Goal: Task Accomplishment & Management: Manage account settings

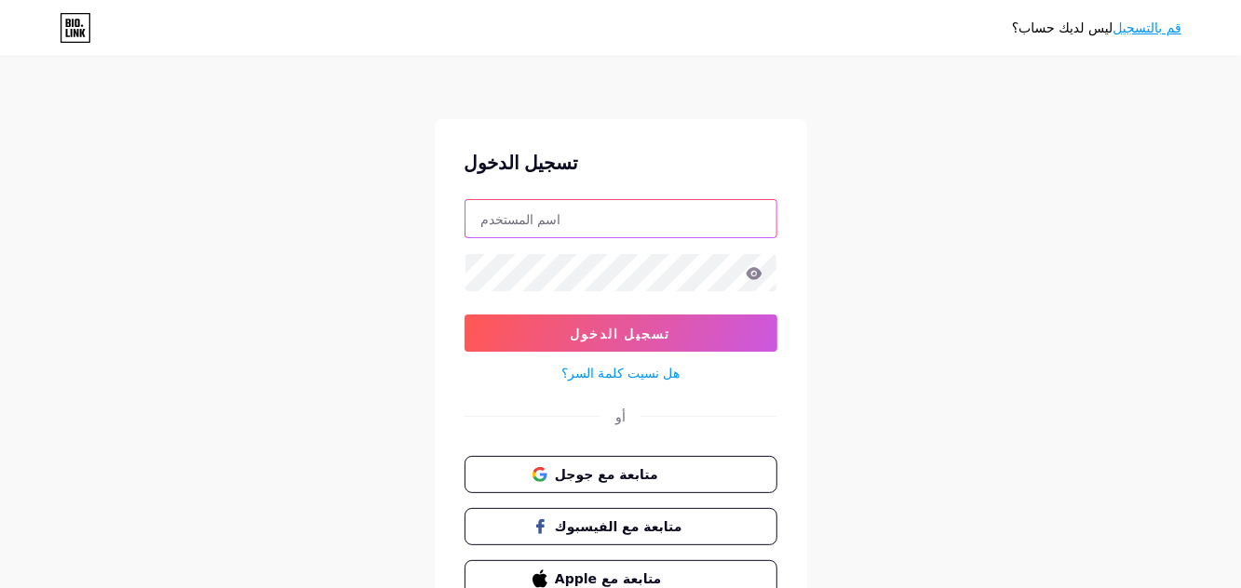
click at [708, 210] on input "text" at bounding box center [620, 218] width 311 height 37
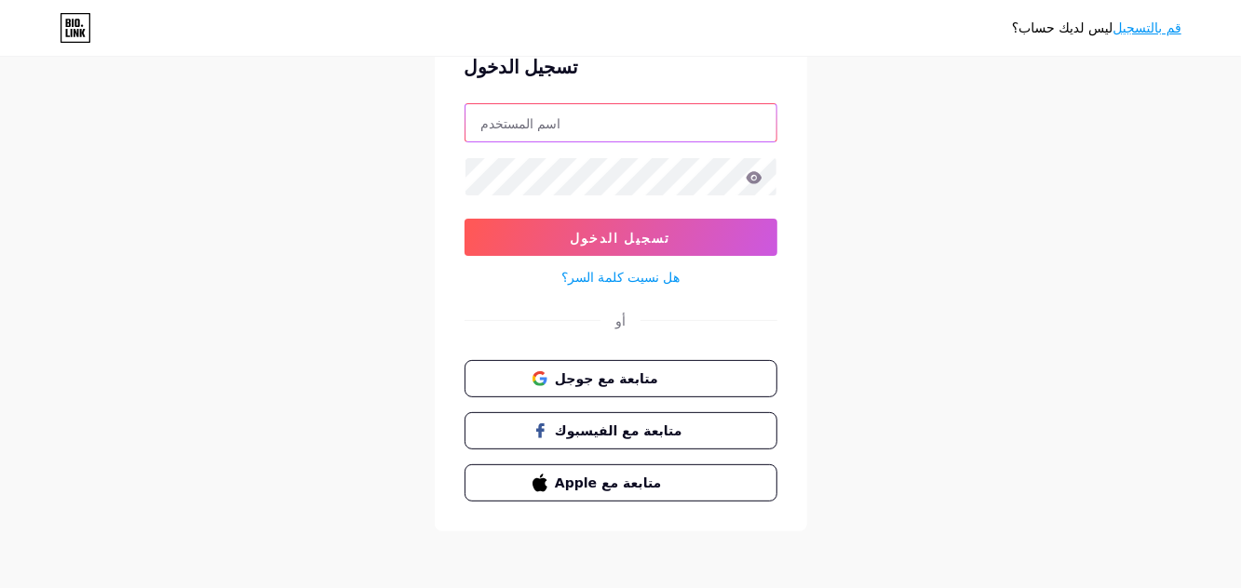
scroll to position [89, 0]
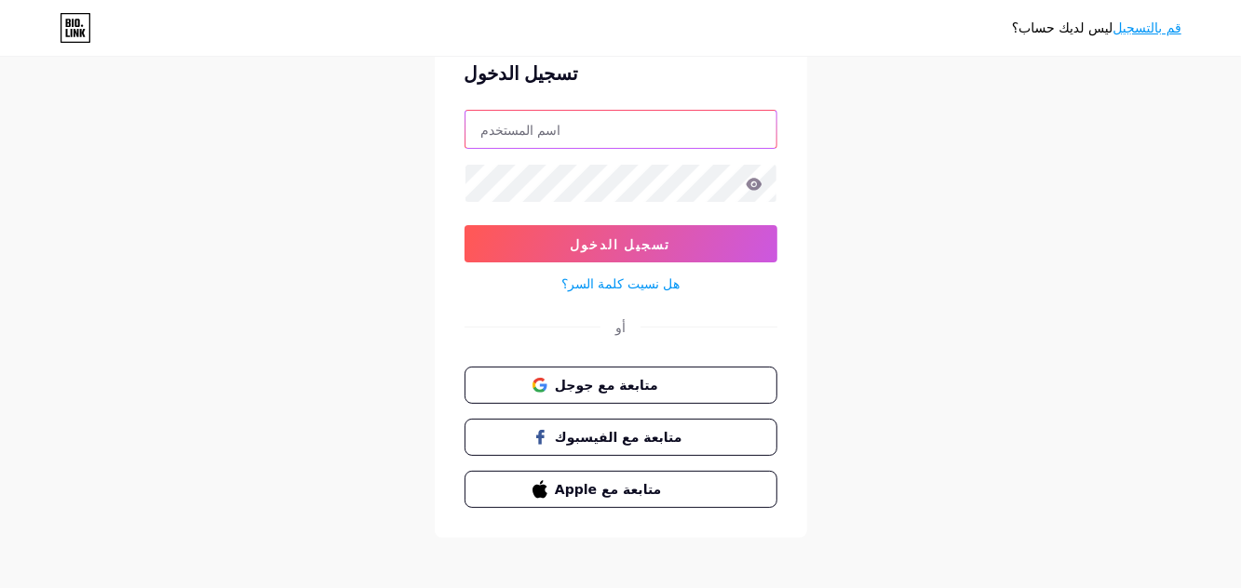
click at [663, 129] on input "text" at bounding box center [620, 129] width 311 height 37
click at [618, 133] on input "text" at bounding box center [620, 129] width 311 height 37
click at [568, 121] on input "text" at bounding box center [620, 129] width 311 height 37
paste input "omalharith1988@gmail.com"
type input "omalharith1988@gmail.com"
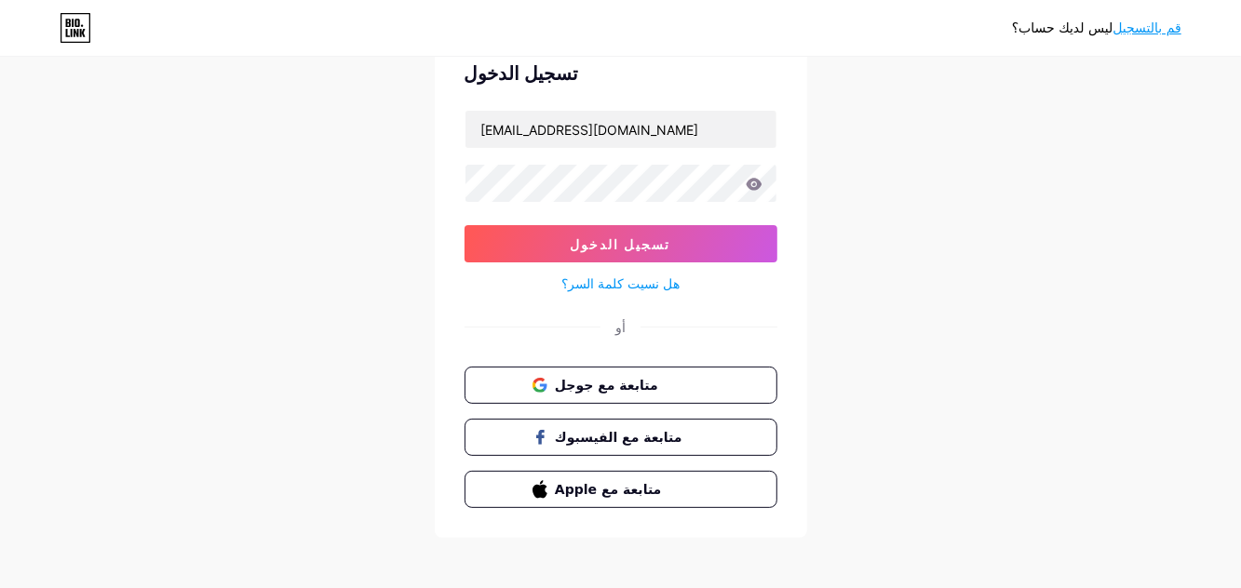
click at [998, 122] on div "ليس لديك حساب؟ قم بالتسجيل تسجيل الدخول omalharith1988@gmail.com تسجيل الدخول ه…" at bounding box center [620, 254] width 1241 height 687
click at [735, 247] on button "تسجيل الدخول" at bounding box center [621, 243] width 313 height 37
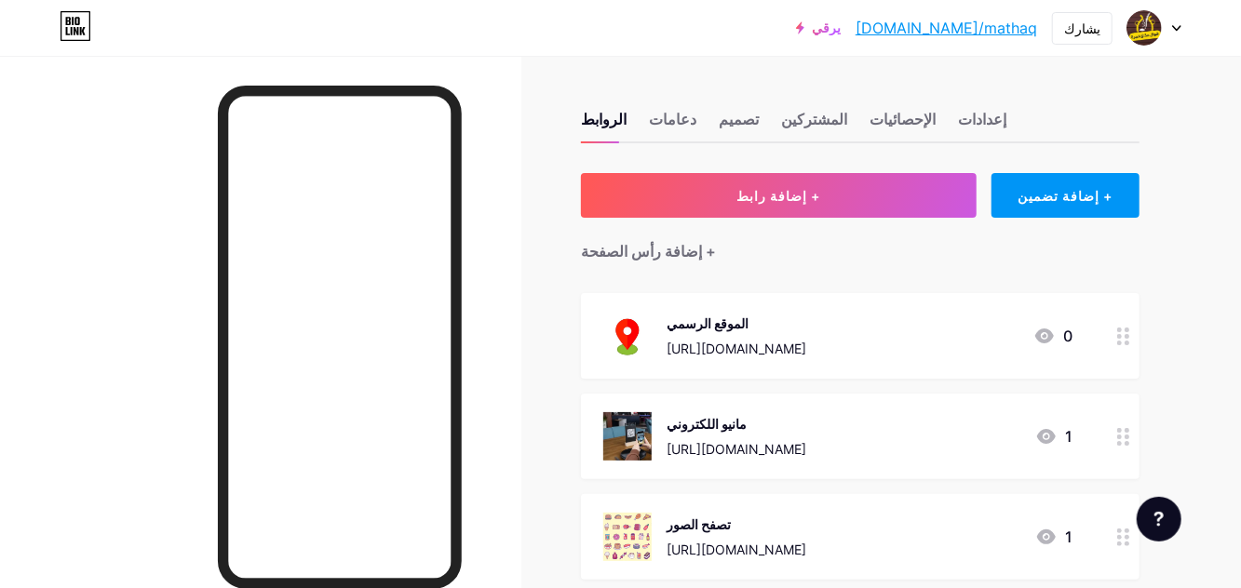
click at [1157, 31] on img at bounding box center [1143, 27] width 35 height 35
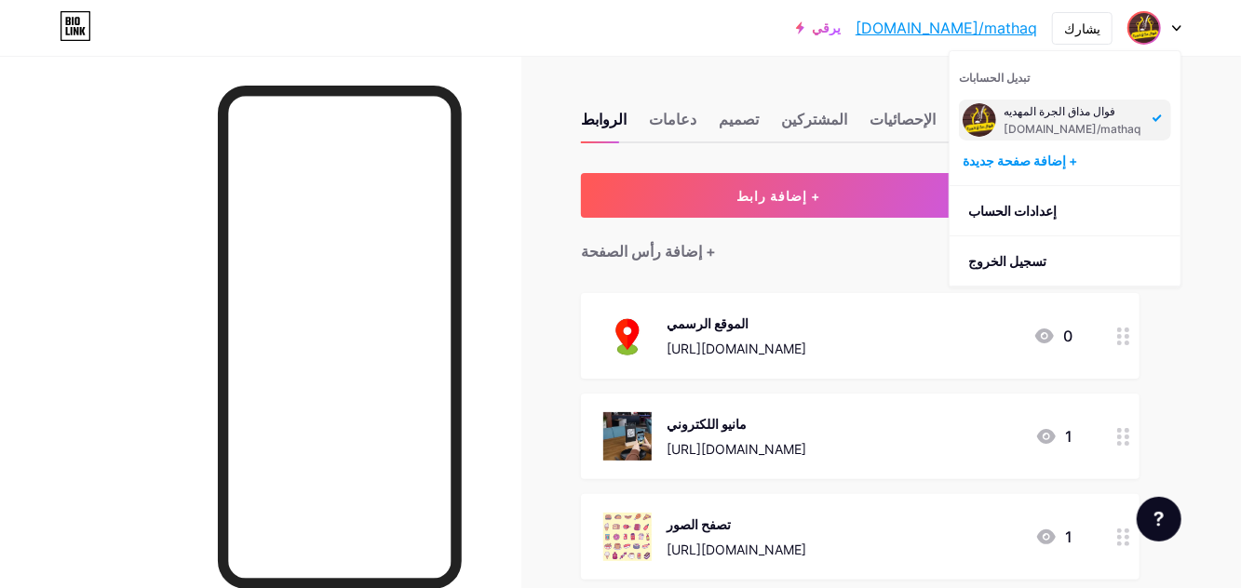
click at [1033, 268] on li "تسجيل الخروج" at bounding box center [1065, 261] width 231 height 50
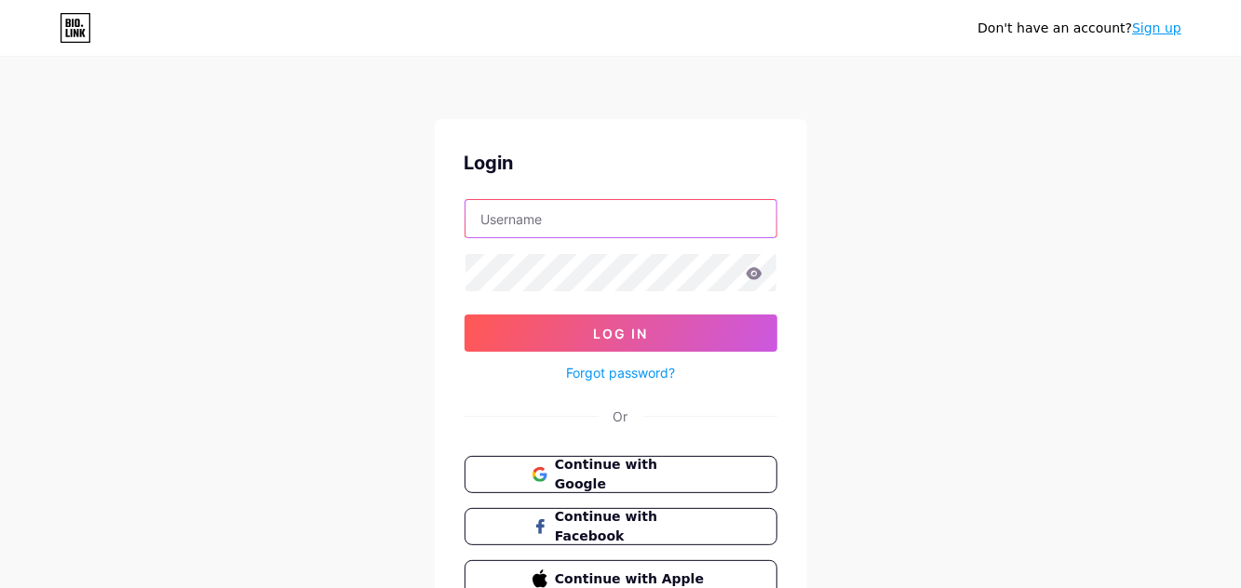
click at [667, 210] on input "text" at bounding box center [620, 218] width 311 height 37
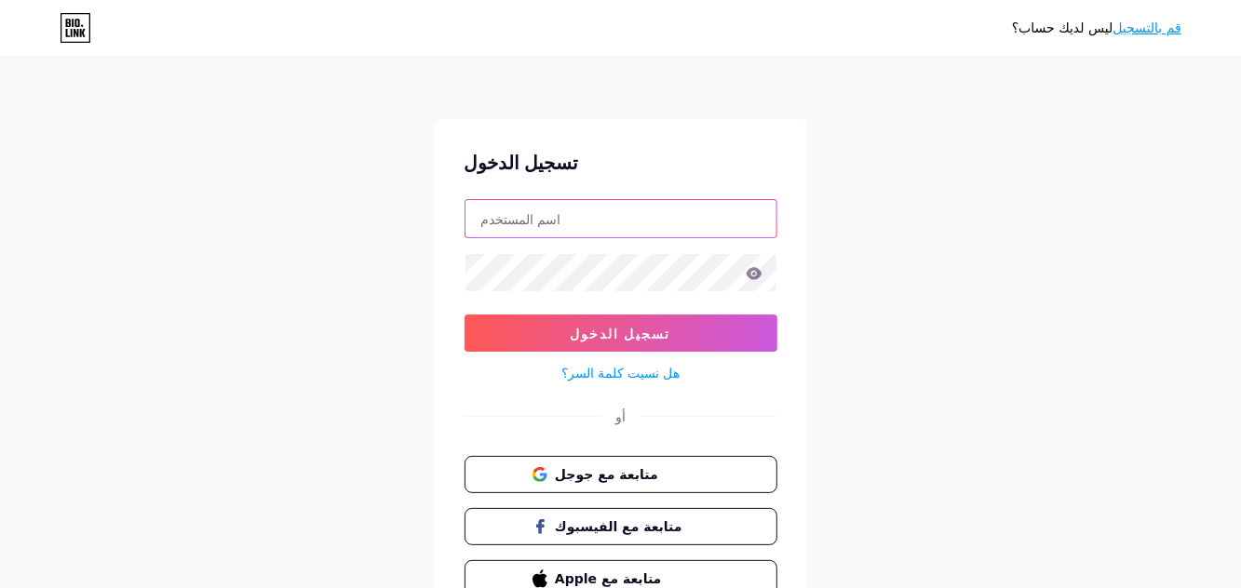
click at [677, 217] on input "text" at bounding box center [620, 218] width 311 height 37
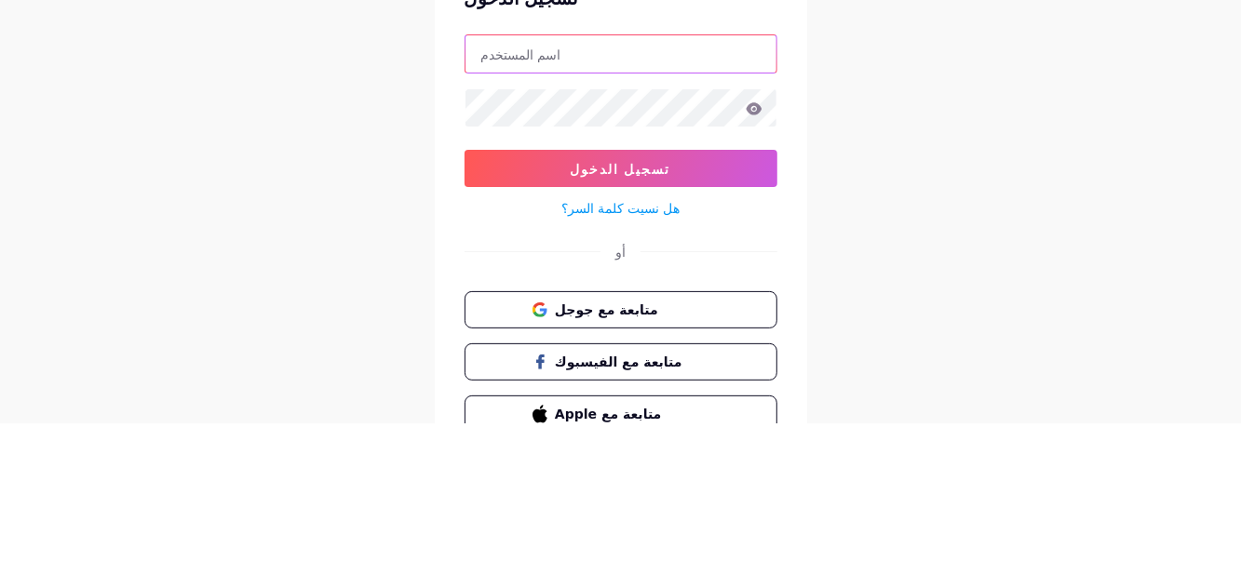
paste input "[EMAIL_ADDRESS][DOMAIN_NAME]"
type input "[EMAIL_ADDRESS][DOMAIN_NAME]"
click at [967, 260] on div "ليس لديك حساب؟ قم بالتسجيل تسجيل الدخول [EMAIL_ADDRESS][DOMAIN_NAME] تسجيل الدخ…" at bounding box center [620, 343] width 1241 height 687
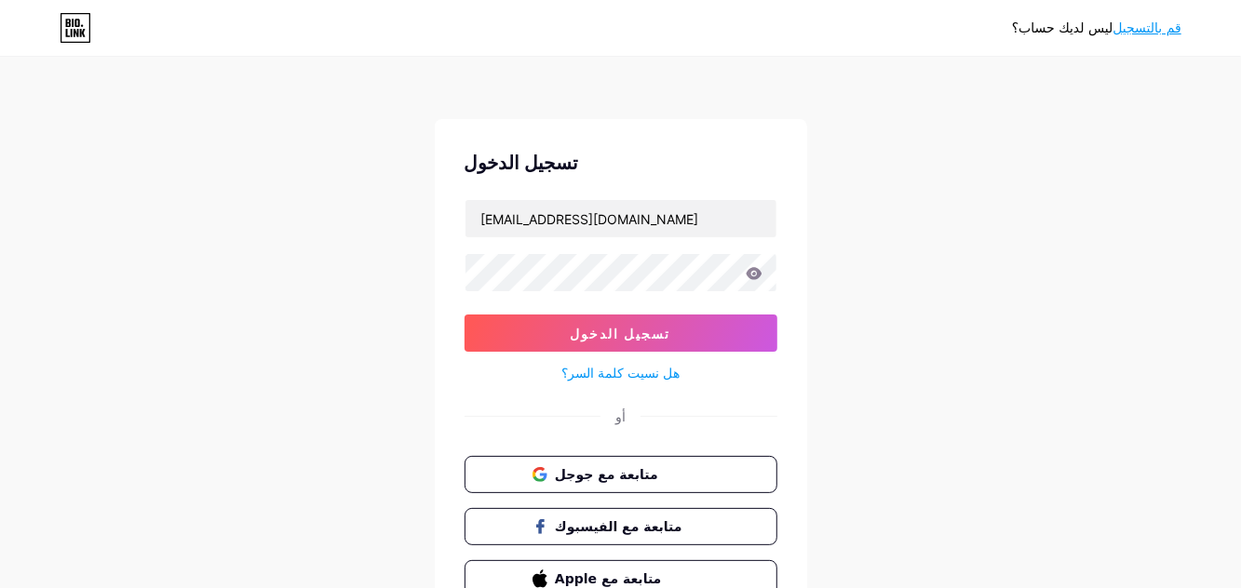
click at [722, 325] on button "تسجيل الدخول" at bounding box center [621, 333] width 313 height 37
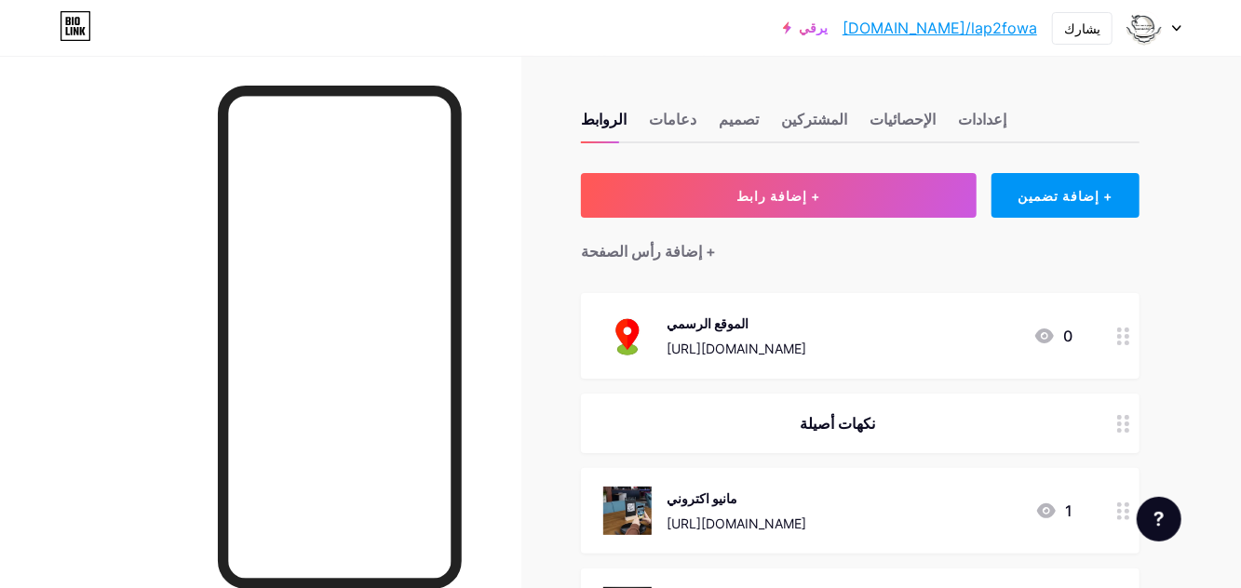
click at [1141, 38] on img at bounding box center [1143, 27] width 35 height 35
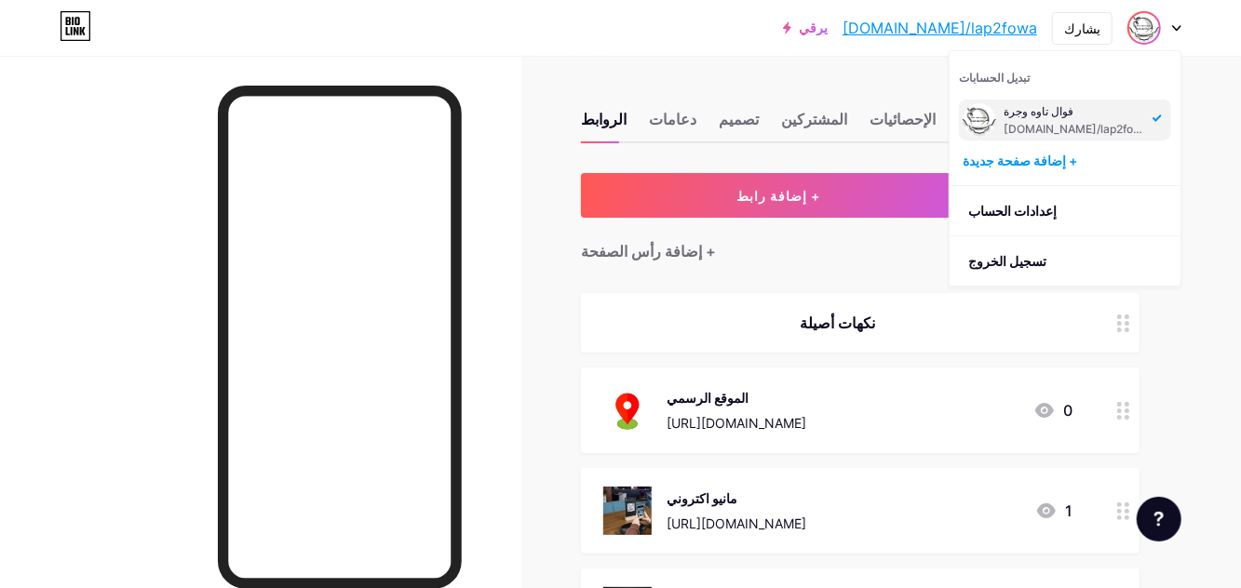
click at [1030, 264] on font "تسجيل الخروج" at bounding box center [1007, 261] width 78 height 16
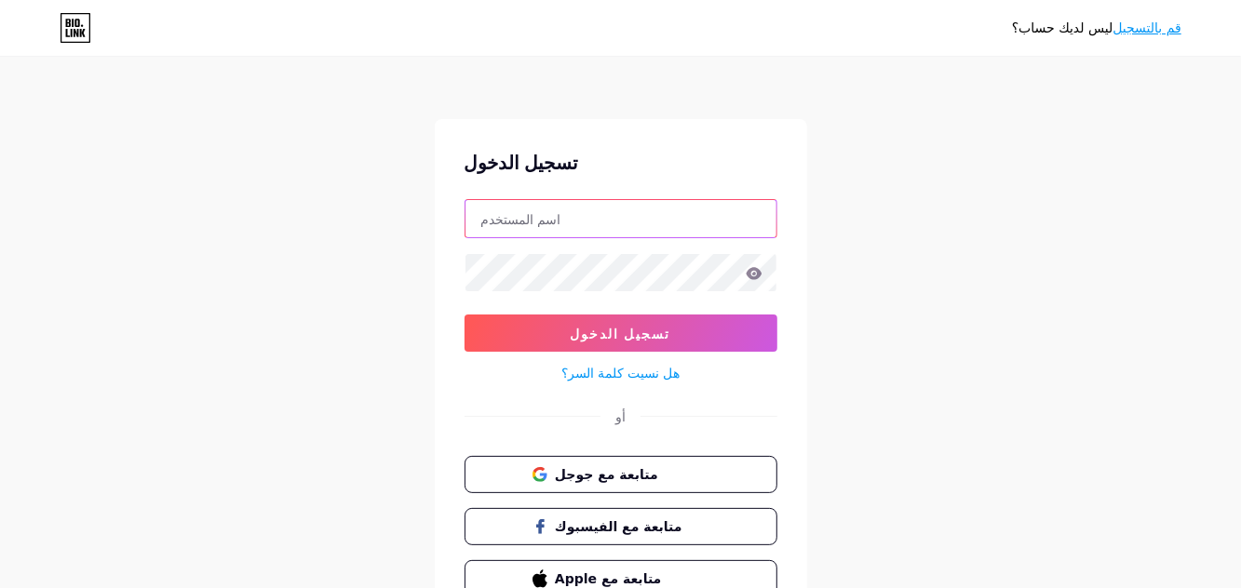
click at [706, 203] on input "text" at bounding box center [620, 218] width 311 height 37
click at [691, 218] on input "text" at bounding box center [620, 218] width 311 height 37
click at [647, 223] on input "Ap" at bounding box center [620, 218] width 311 height 37
click at [555, 220] on input "Ap" at bounding box center [620, 218] width 311 height 37
click at [557, 220] on input "Ap" at bounding box center [620, 218] width 311 height 37
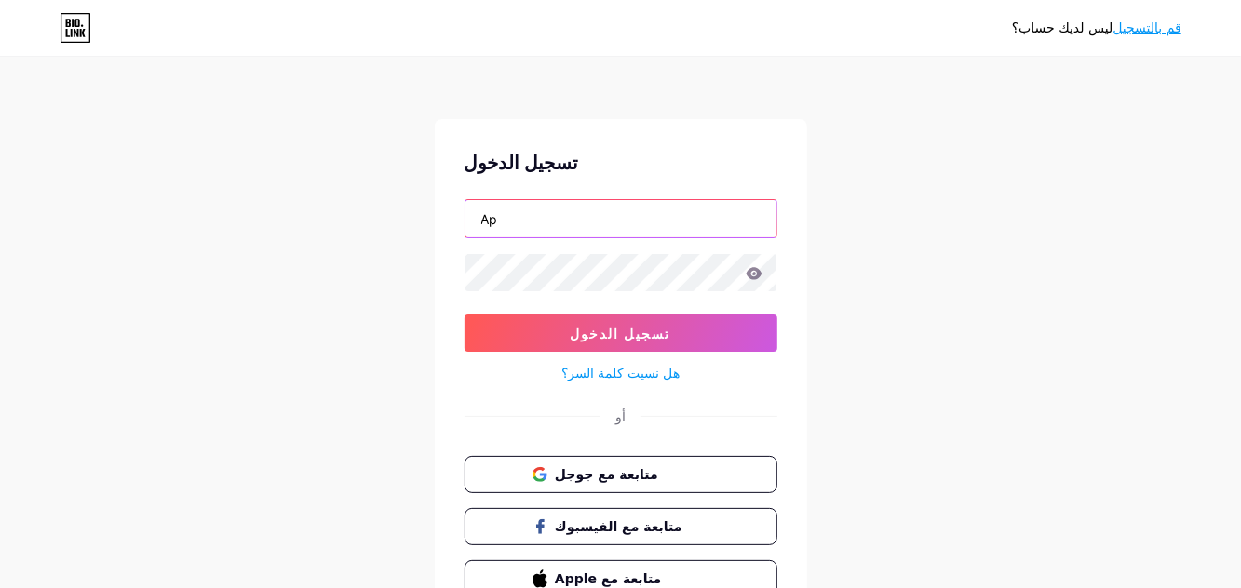
click at [596, 221] on input "Ap" at bounding box center [620, 218] width 311 height 37
click at [590, 221] on input "Ap" at bounding box center [620, 218] width 311 height 37
type input "A"
type input "[EMAIL_ADDRESS][DOMAIN_NAME]"
click at [881, 145] on div "ليس لديك حساب؟ قم بالتسجيل تسجيل الدخول [EMAIL_ADDRESS][DOMAIN_NAME] تسجيل الدخ…" at bounding box center [620, 343] width 1241 height 687
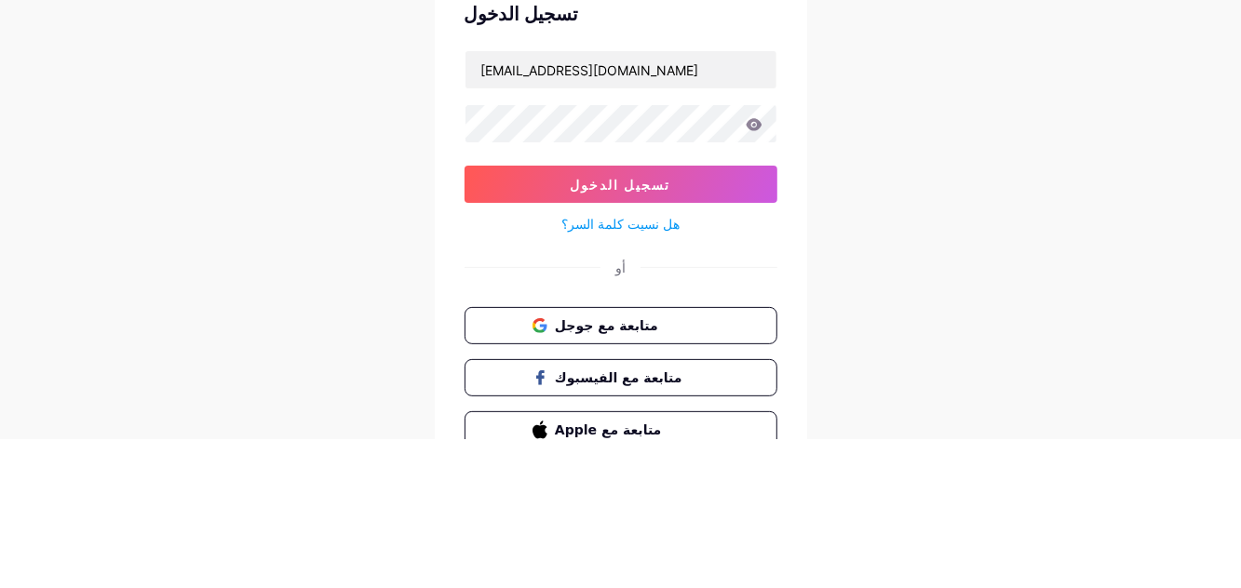
click at [983, 259] on div "ليس لديك حساب؟ قم بالتسجيل تسجيل الدخول [EMAIL_ADDRESS][DOMAIN_NAME] تسجيل الدخ…" at bounding box center [620, 343] width 1241 height 687
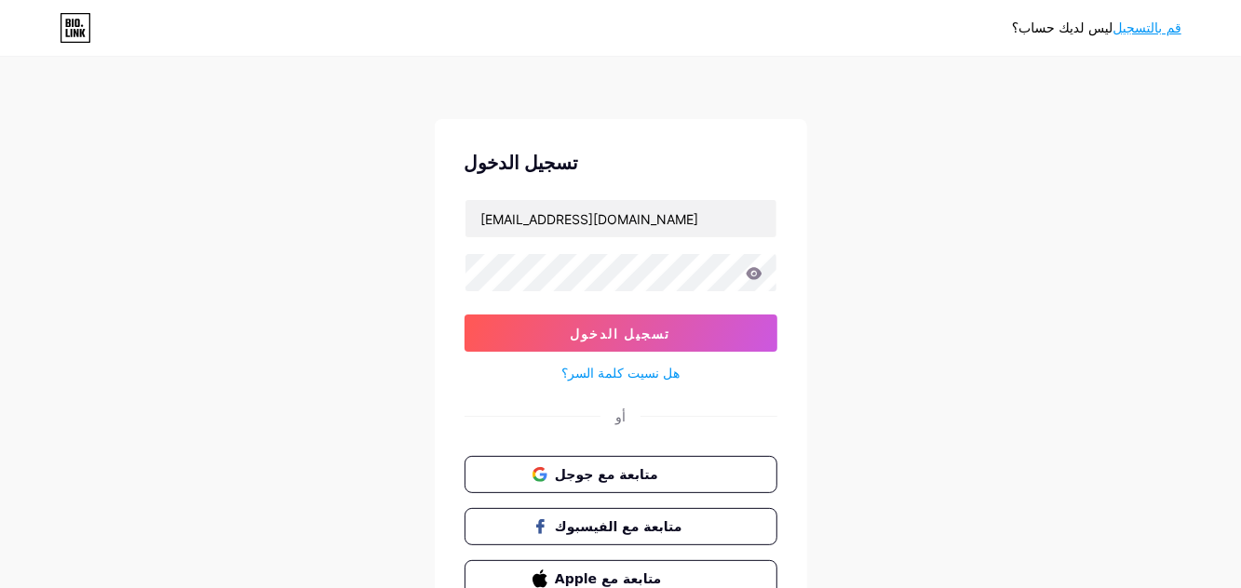
click at [726, 343] on button "تسجيل الدخول" at bounding box center [621, 333] width 313 height 37
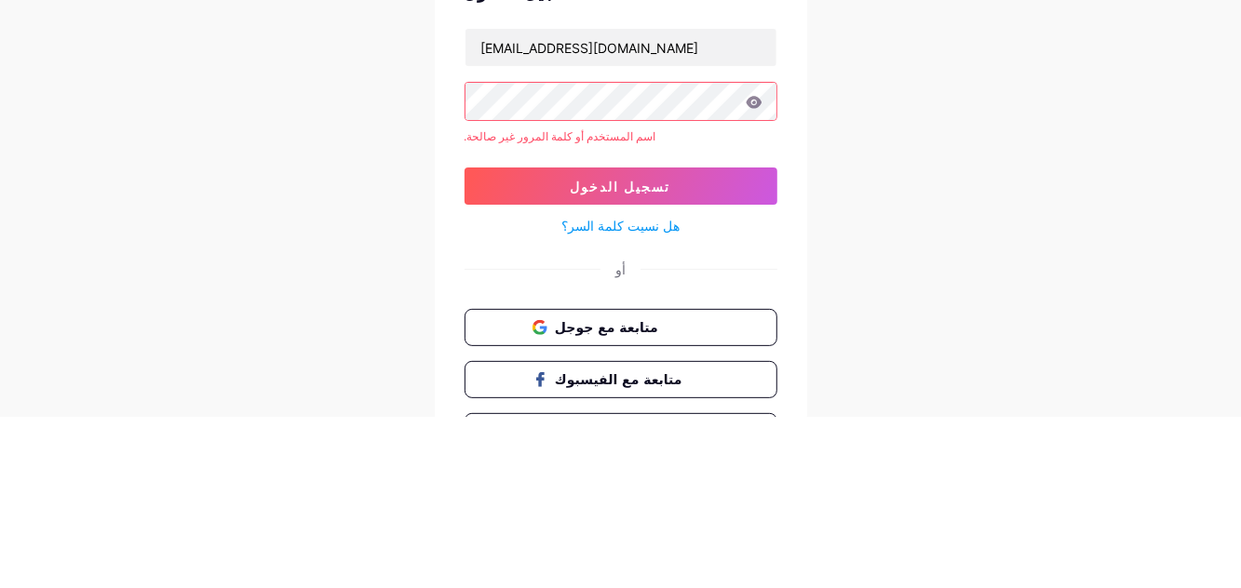
click at [723, 359] on button "تسجيل الدخول" at bounding box center [621, 357] width 313 height 37
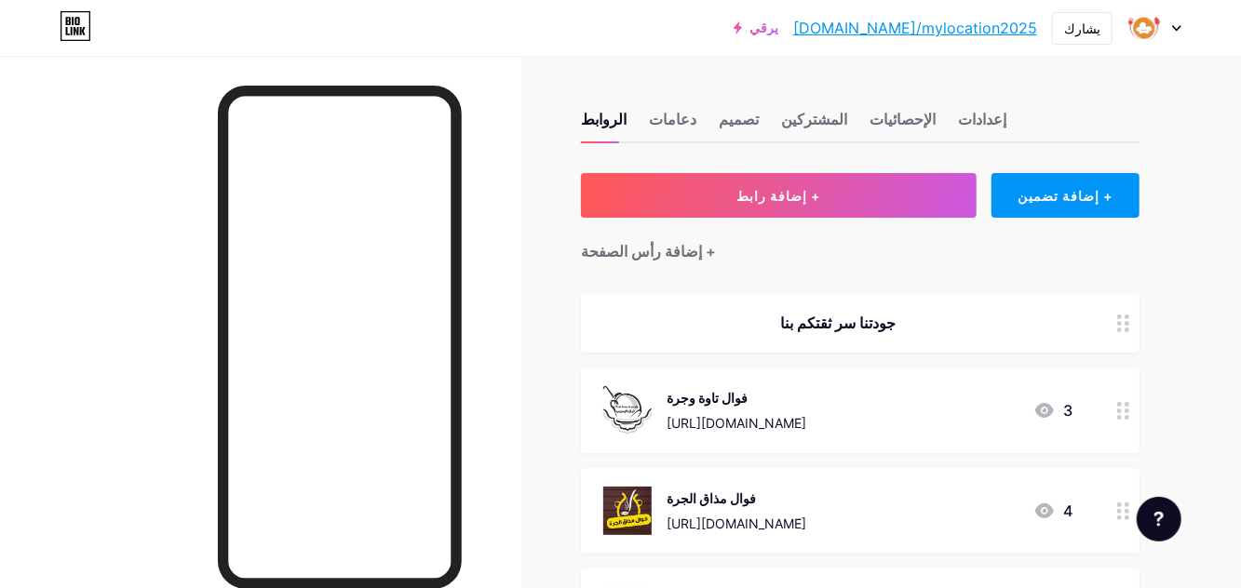
click at [1159, 34] on img at bounding box center [1143, 27] width 35 height 35
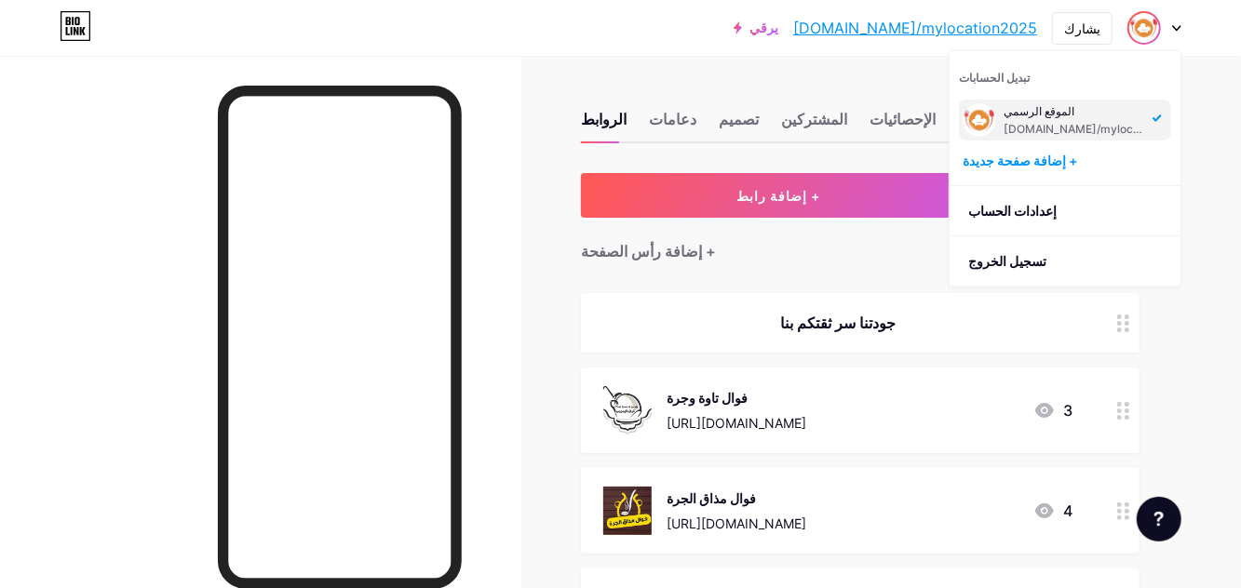
click at [1080, 264] on li "تسجيل الخروج" at bounding box center [1065, 261] width 231 height 50
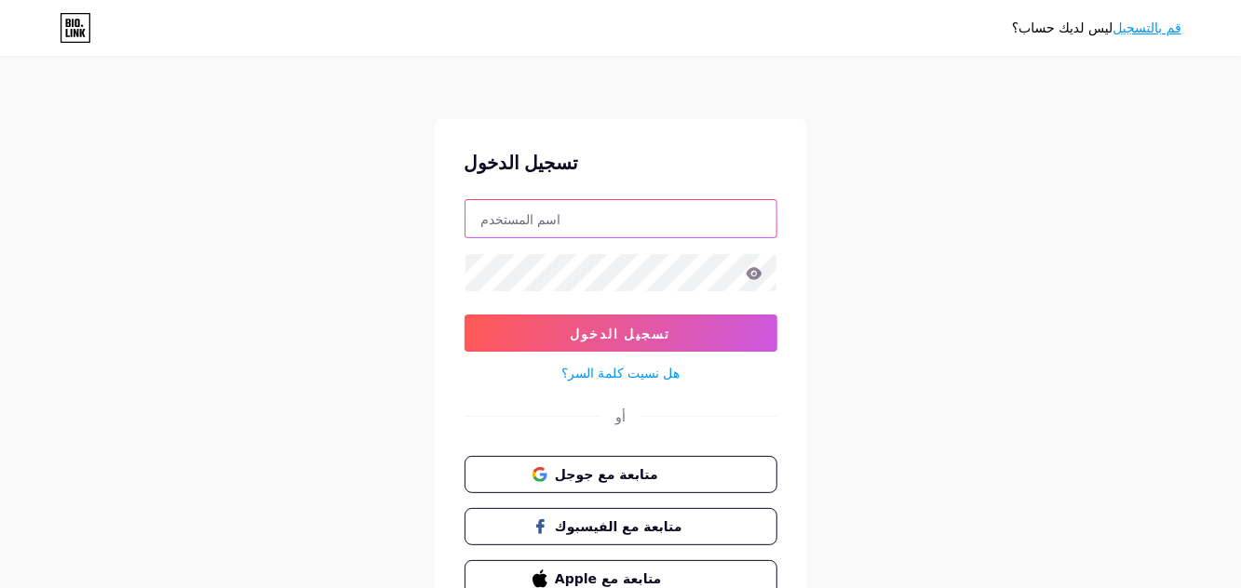
click at [658, 236] on input "text" at bounding box center [620, 218] width 311 height 37
click at [704, 216] on input "text" at bounding box center [620, 218] width 311 height 37
click at [572, 218] on input "[URL][DOMAIN_NAME]" at bounding box center [620, 218] width 311 height 37
type input "almathghot"
click at [933, 166] on div "ليس لديك حساب؟ قم بالتسجيل تسجيل الدخول almathghot تسجيل الدخول هل نسيت كلمة ال…" at bounding box center [620, 343] width 1241 height 687
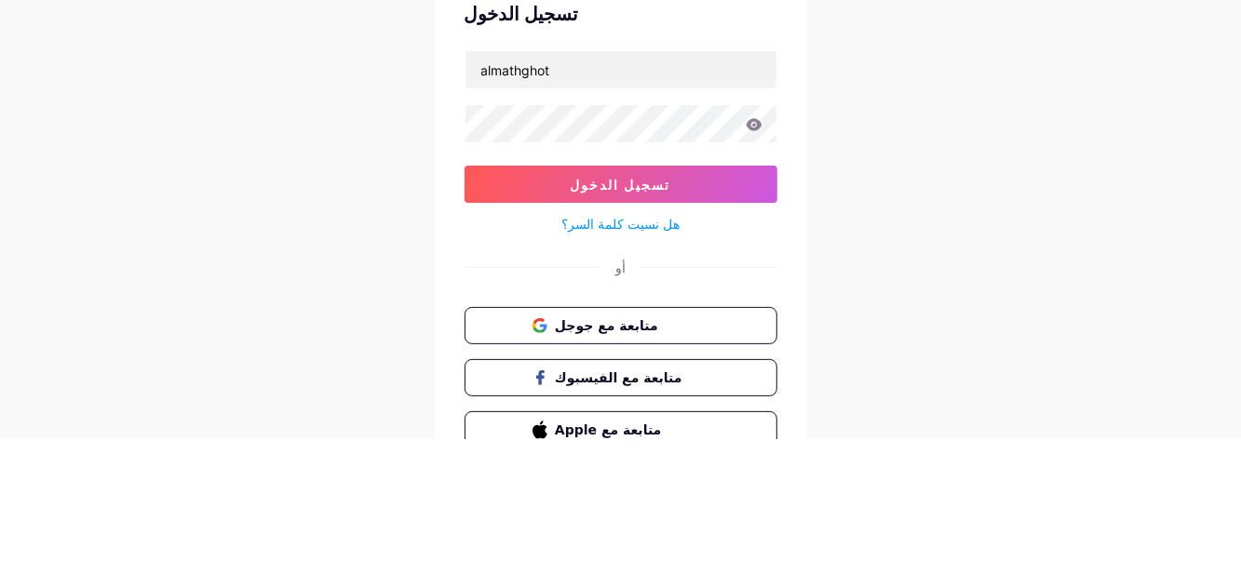
click at [979, 258] on div "ليس لديك حساب؟ قم بالتسجيل تسجيل الدخول almathghot تسجيل الدخول هل نسيت كلمة ال…" at bounding box center [620, 343] width 1241 height 687
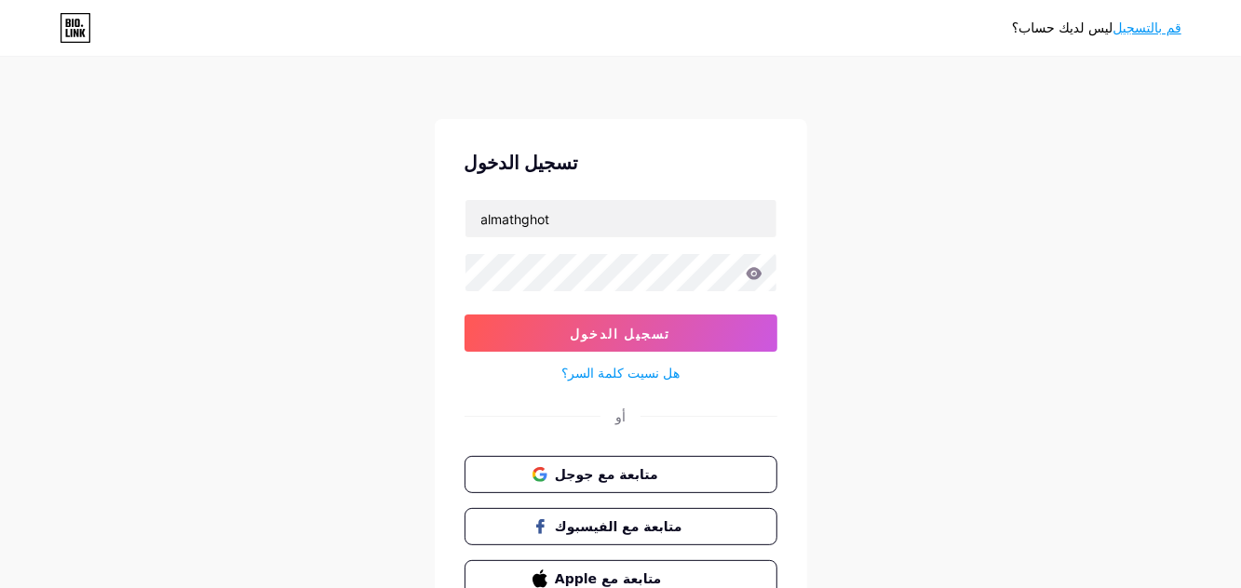
click at [724, 343] on button "تسجيل الدخول" at bounding box center [621, 333] width 313 height 37
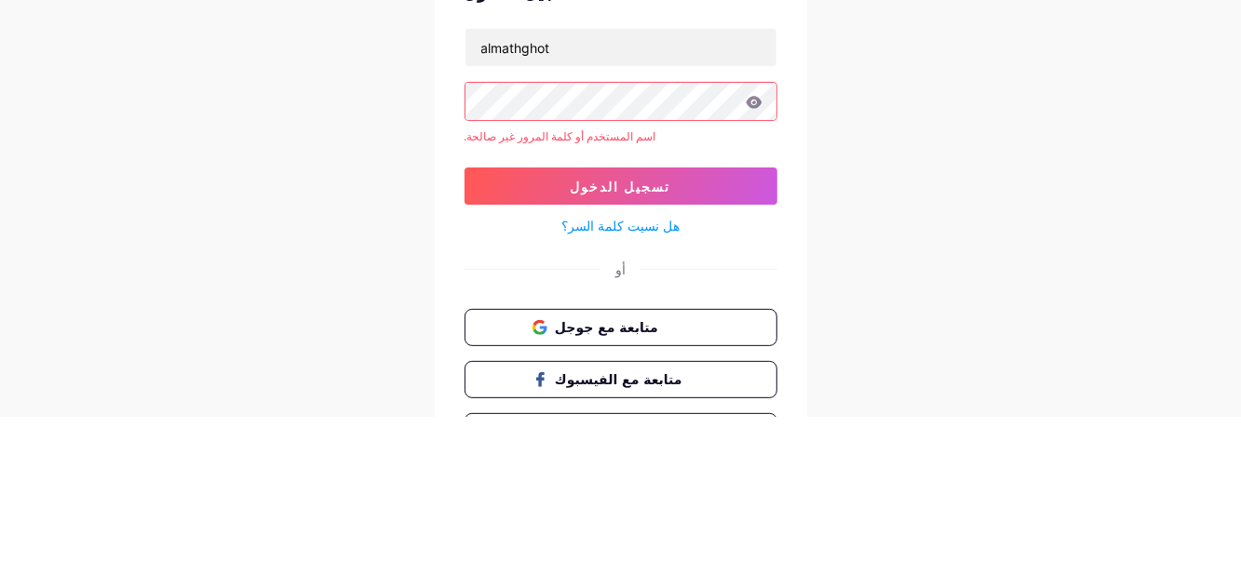
click at [744, 353] on button "تسجيل الدخول" at bounding box center [621, 357] width 313 height 37
click at [754, 356] on button "تسجيل الدخول" at bounding box center [621, 357] width 313 height 37
